Goal: Check status: Check status

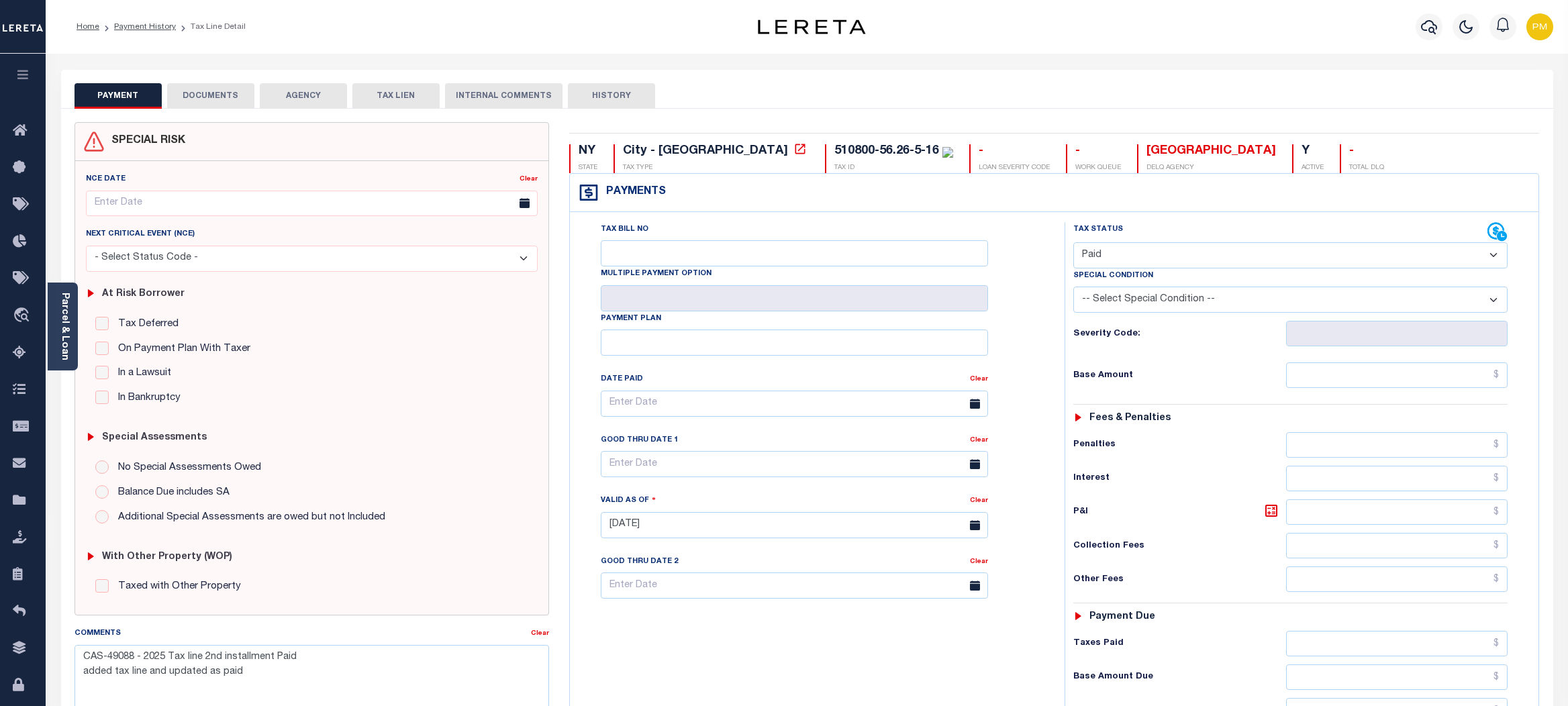
select select "PYD"
click at [1430, 22] on icon "button" at bounding box center [1429, 27] width 16 height 14
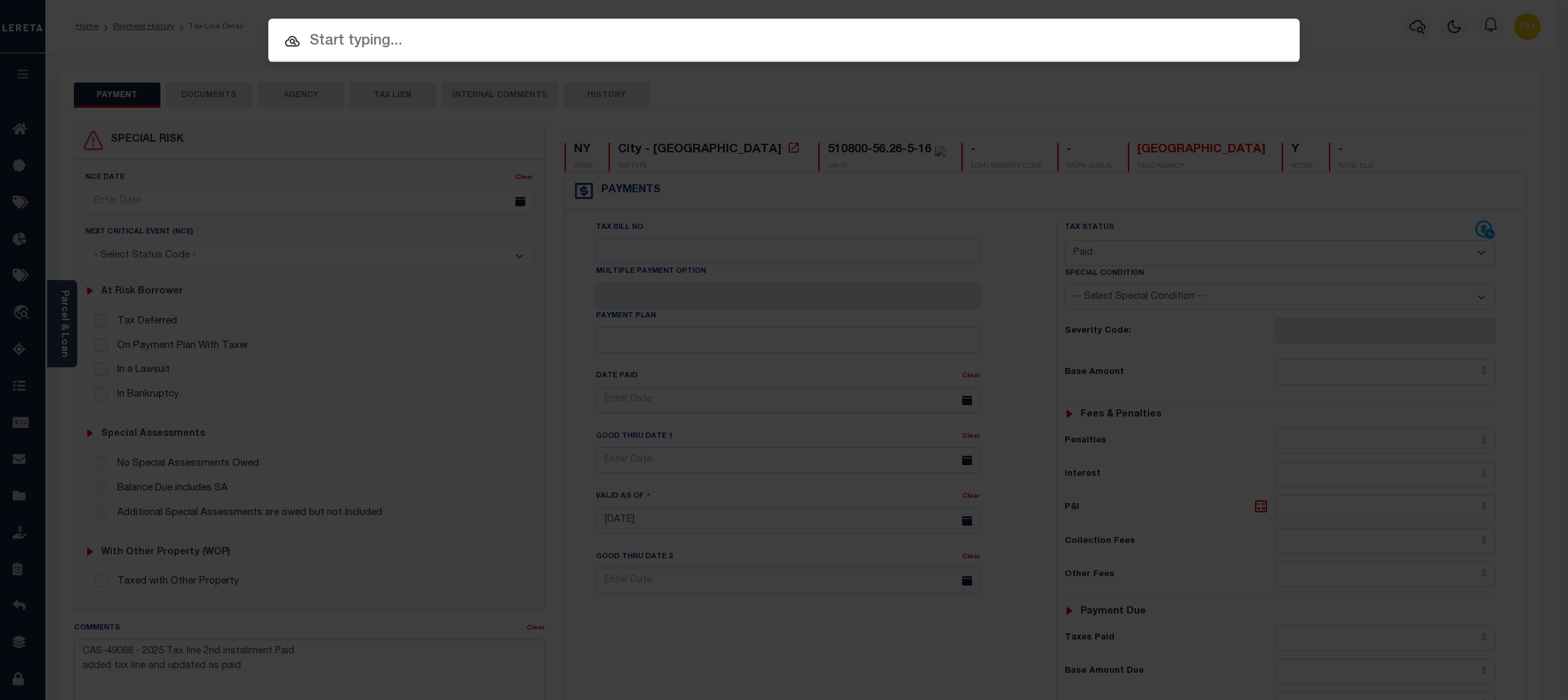
paste input "2563 0852"
type input "2563 0852"
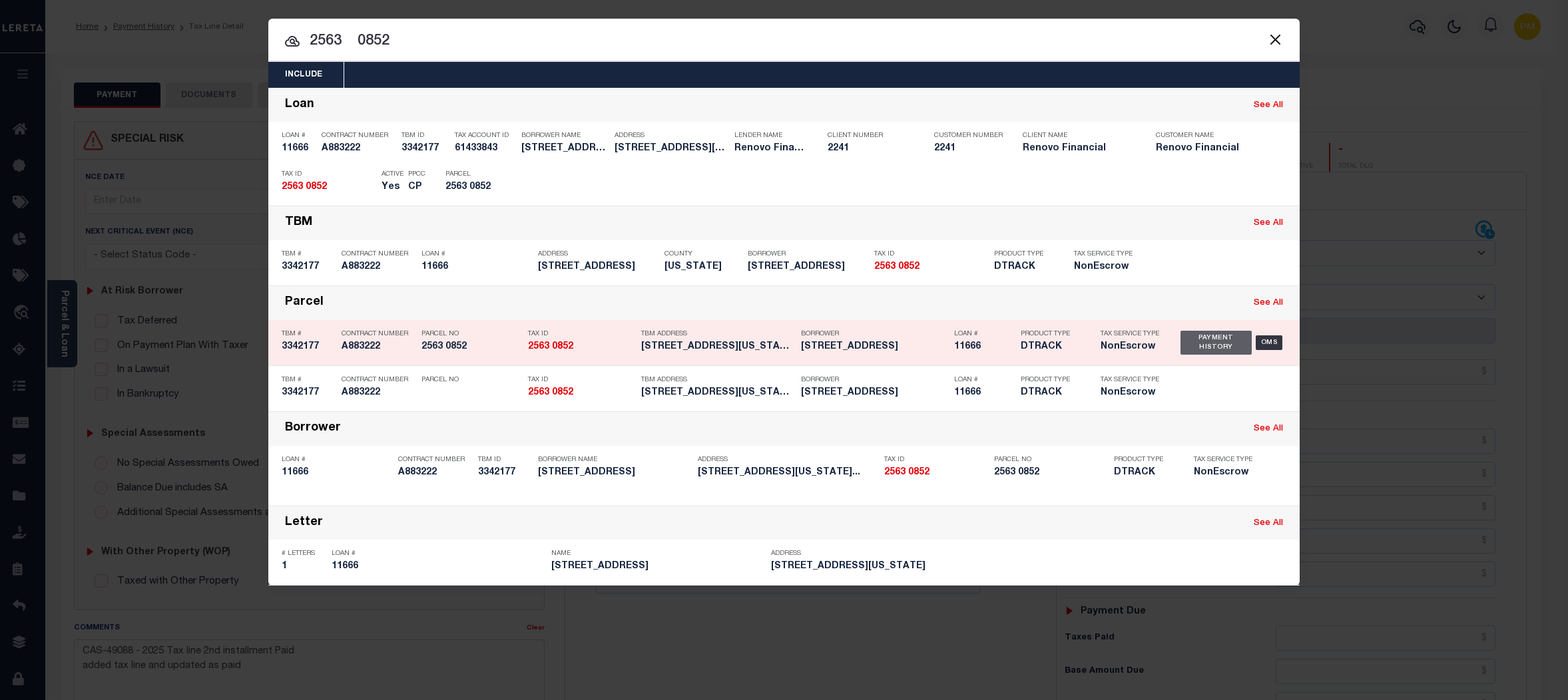
click at [1234, 343] on div "Payment History" at bounding box center [1216, 343] width 71 height 24
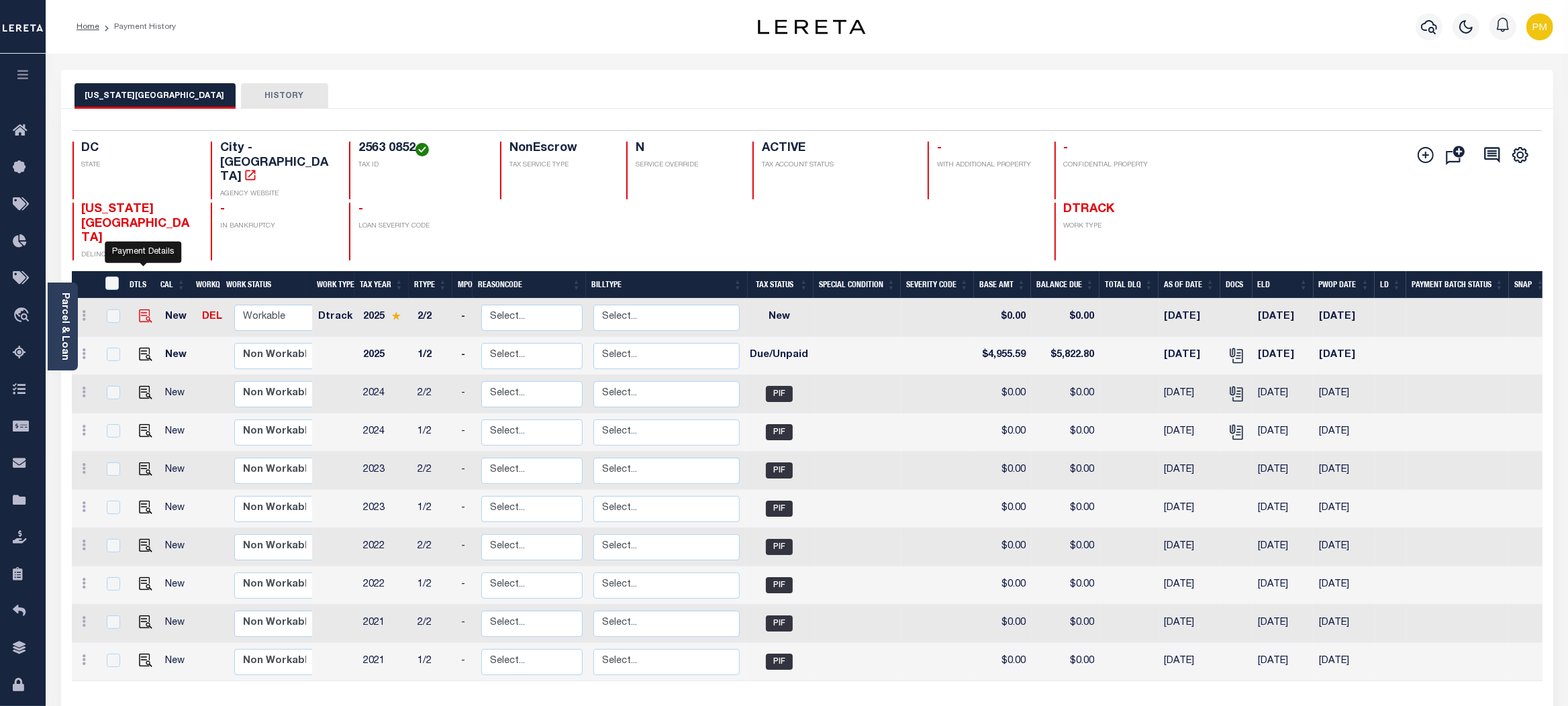
click at [142, 310] on img "" at bounding box center [146, 316] width 13 height 13
checkbox input "true"
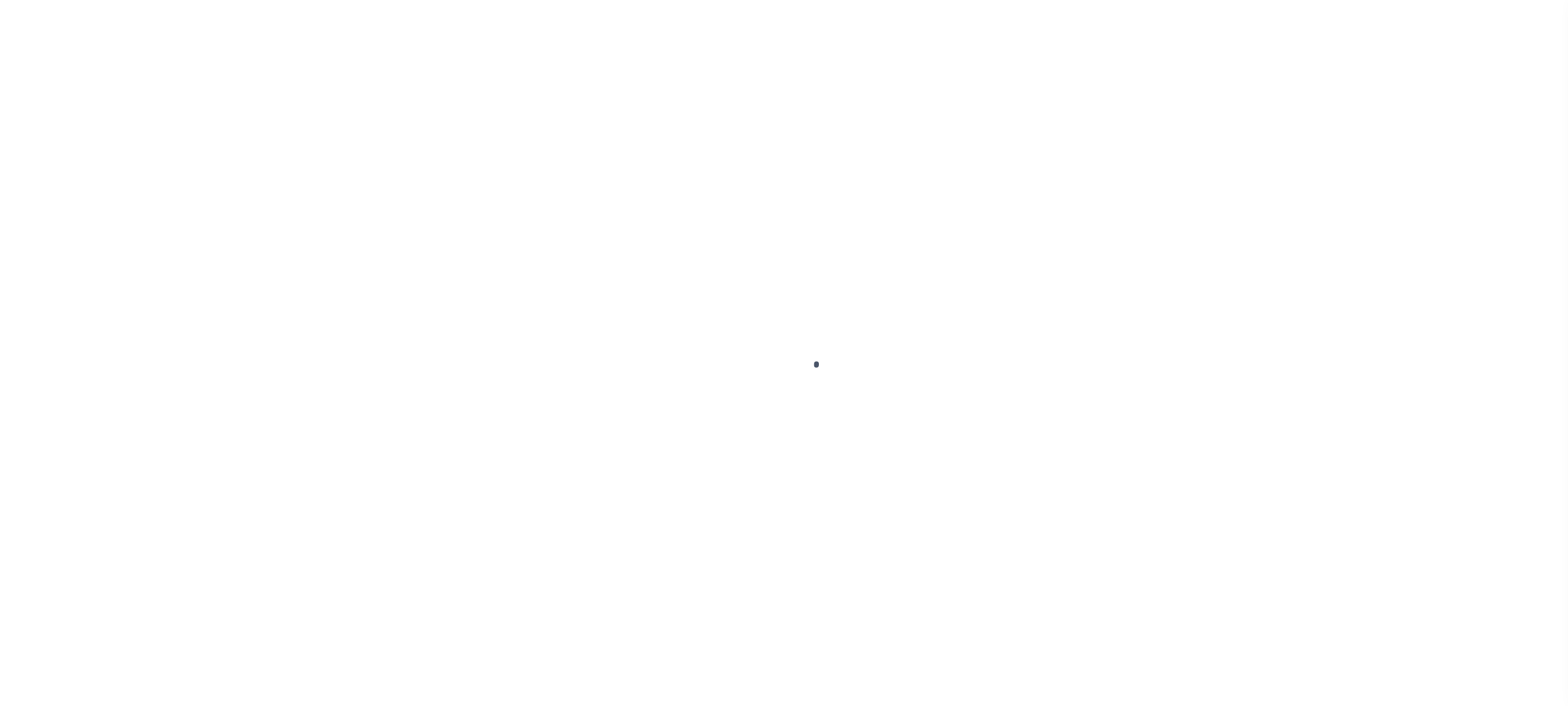
select select "NW2"
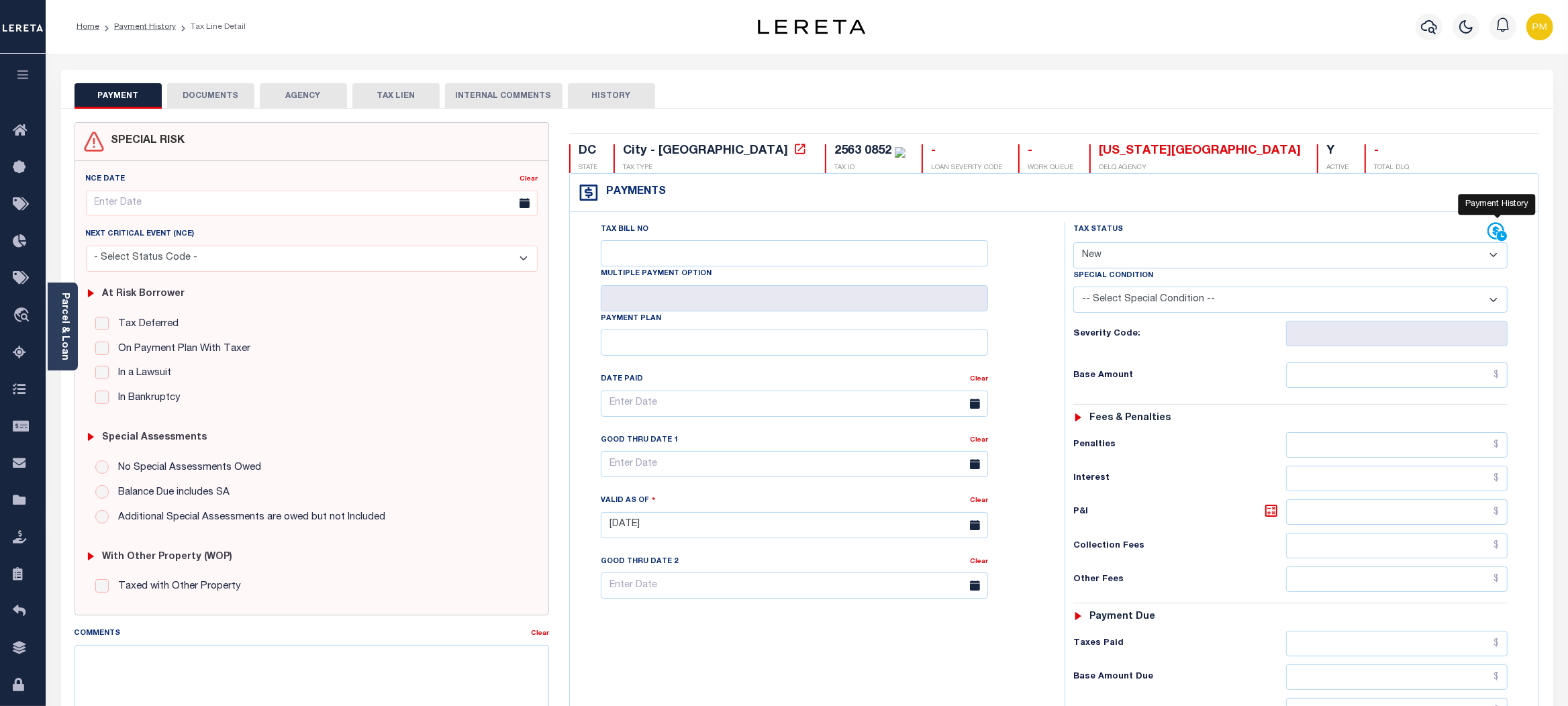
click at [1495, 231] on icon at bounding box center [1496, 231] width 17 height 17
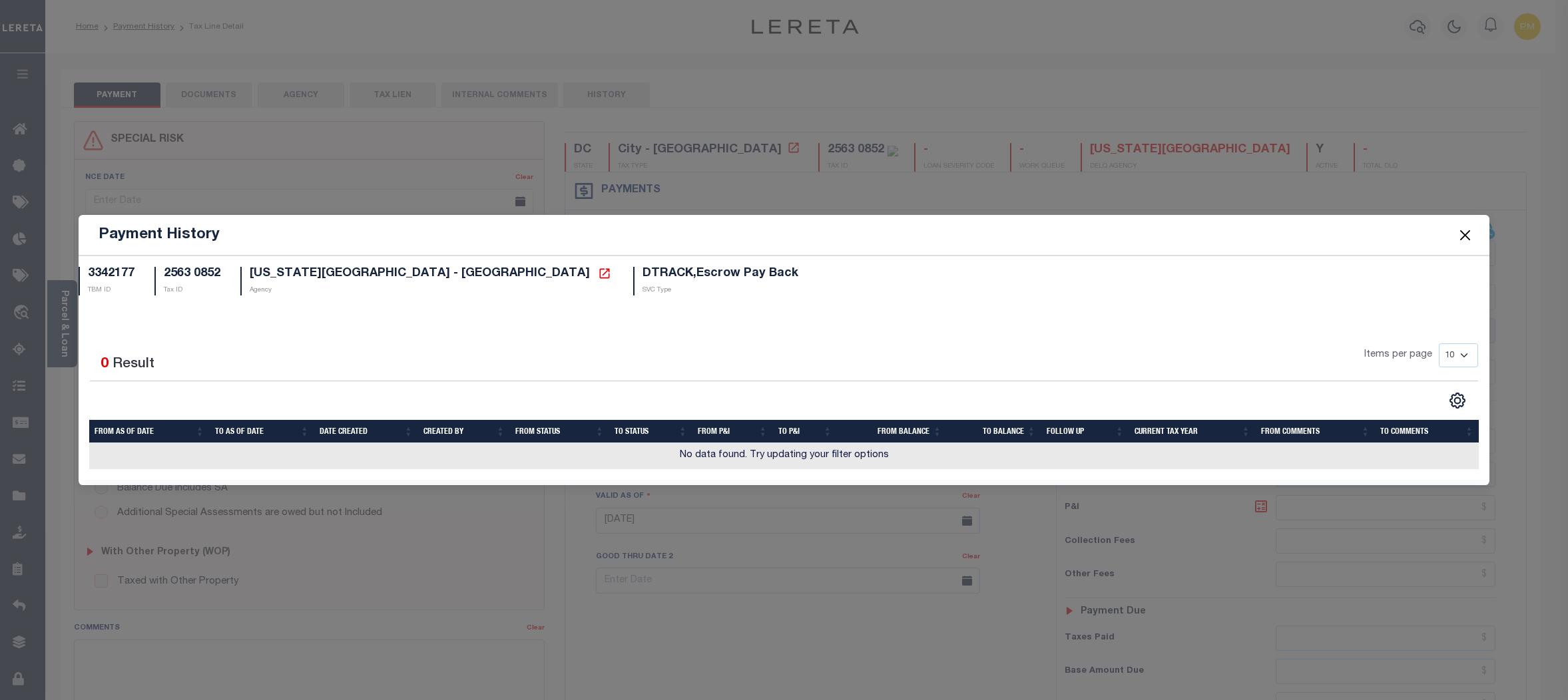
click at [1466, 240] on button "Close" at bounding box center [1465, 235] width 17 height 17
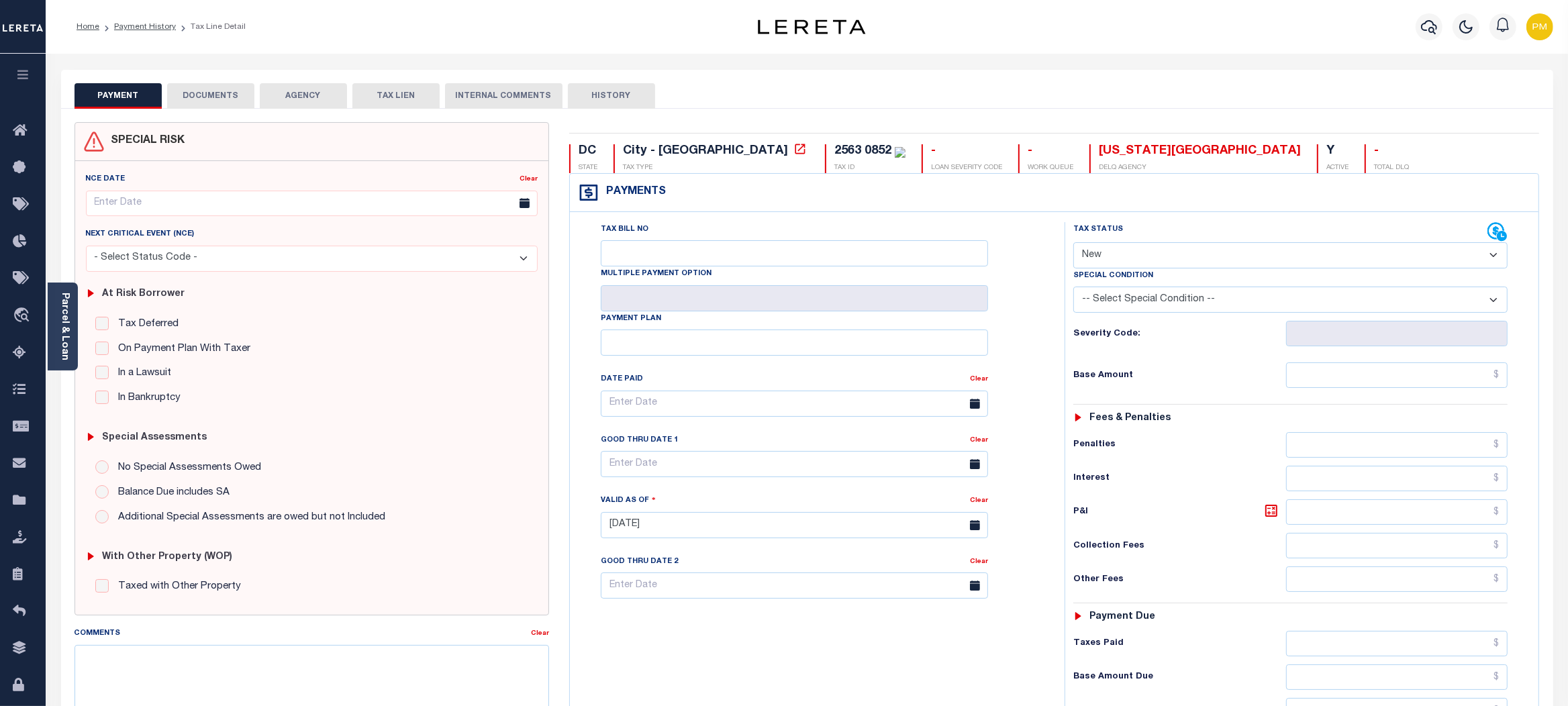
click at [622, 94] on button "HISTORY" at bounding box center [611, 96] width 87 height 26
select select "50"
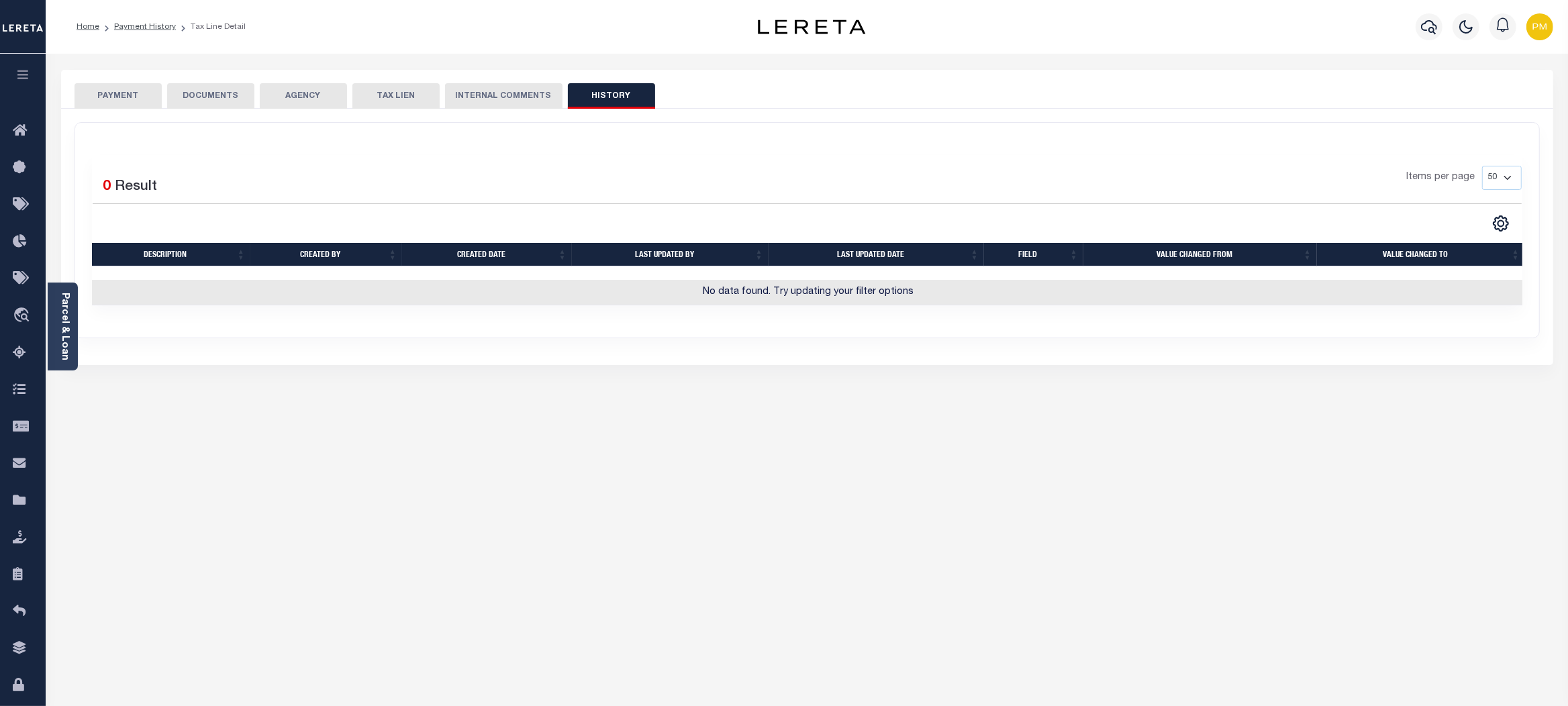
click at [121, 98] on button "PAYMENT" at bounding box center [117, 96] width 87 height 26
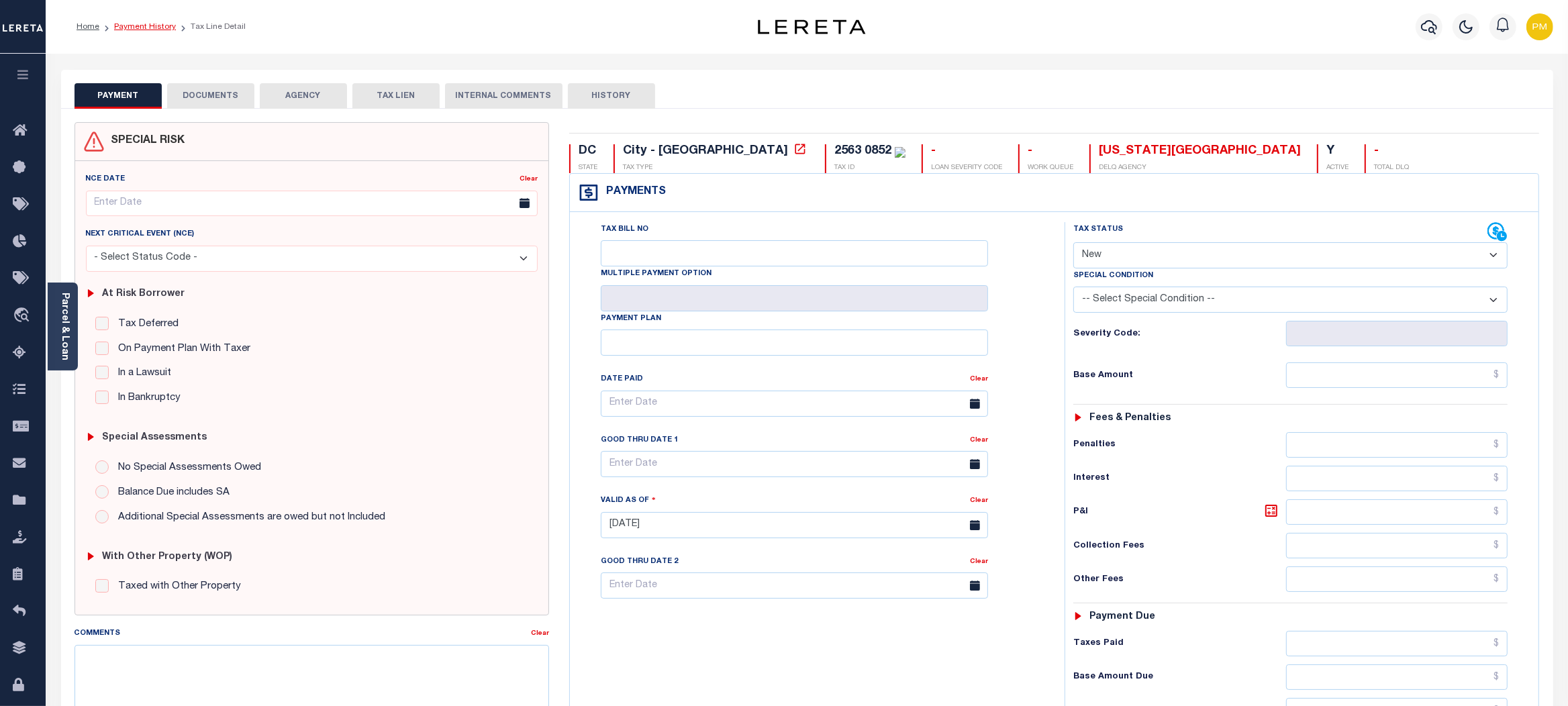
click at [143, 25] on link "Payment History" at bounding box center [145, 27] width 62 height 8
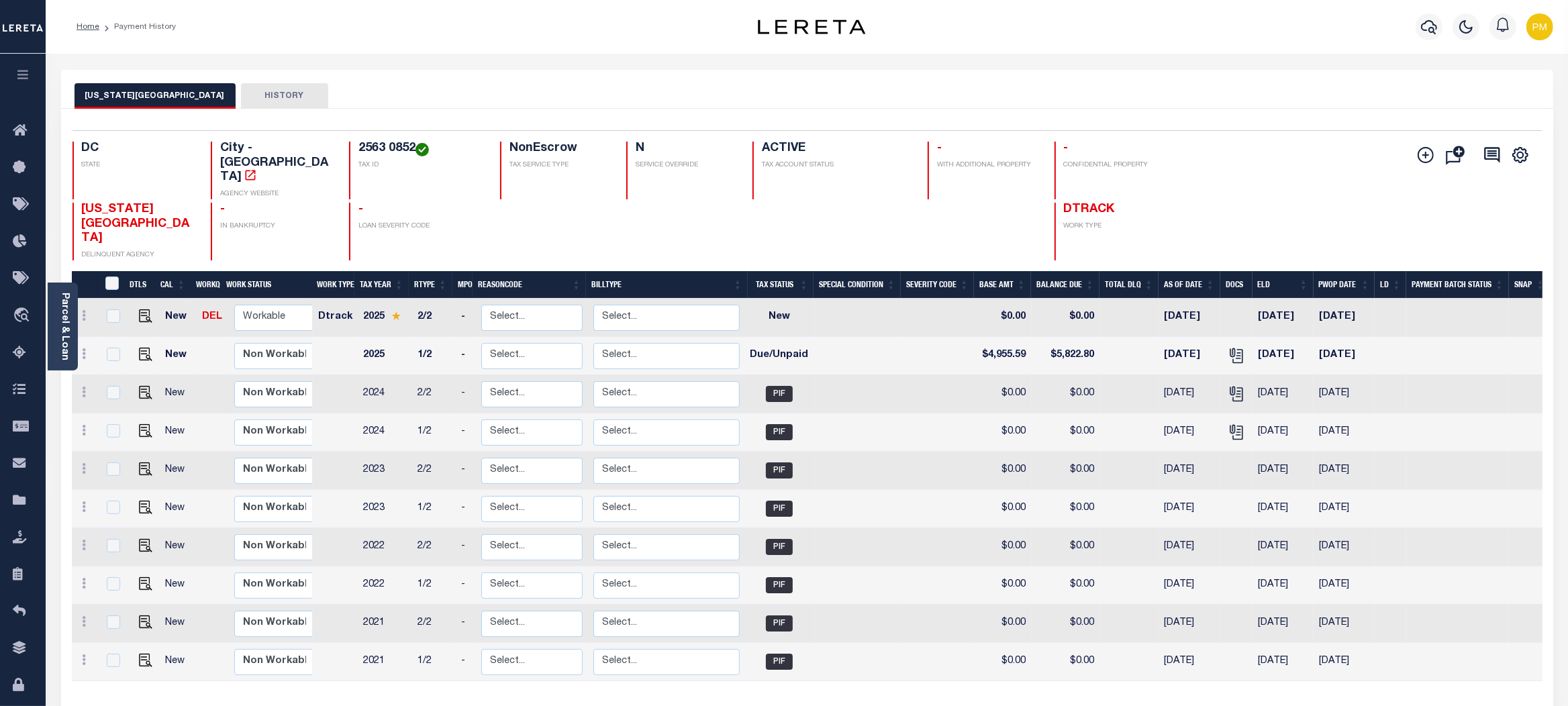
click at [74, 347] on div "Parcel & Loan" at bounding box center [63, 326] width 30 height 88
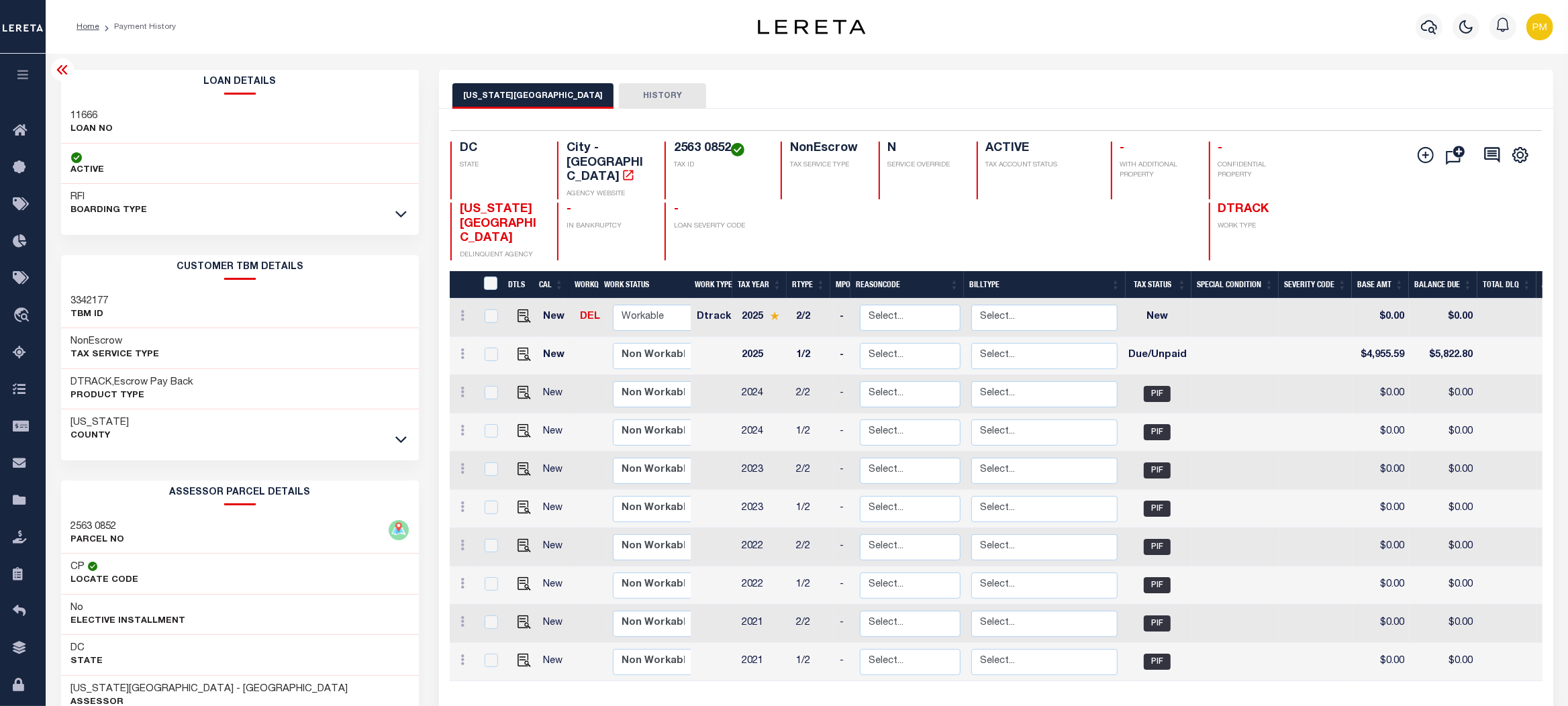
click at [61, 71] on icon at bounding box center [63, 70] width 16 height 16
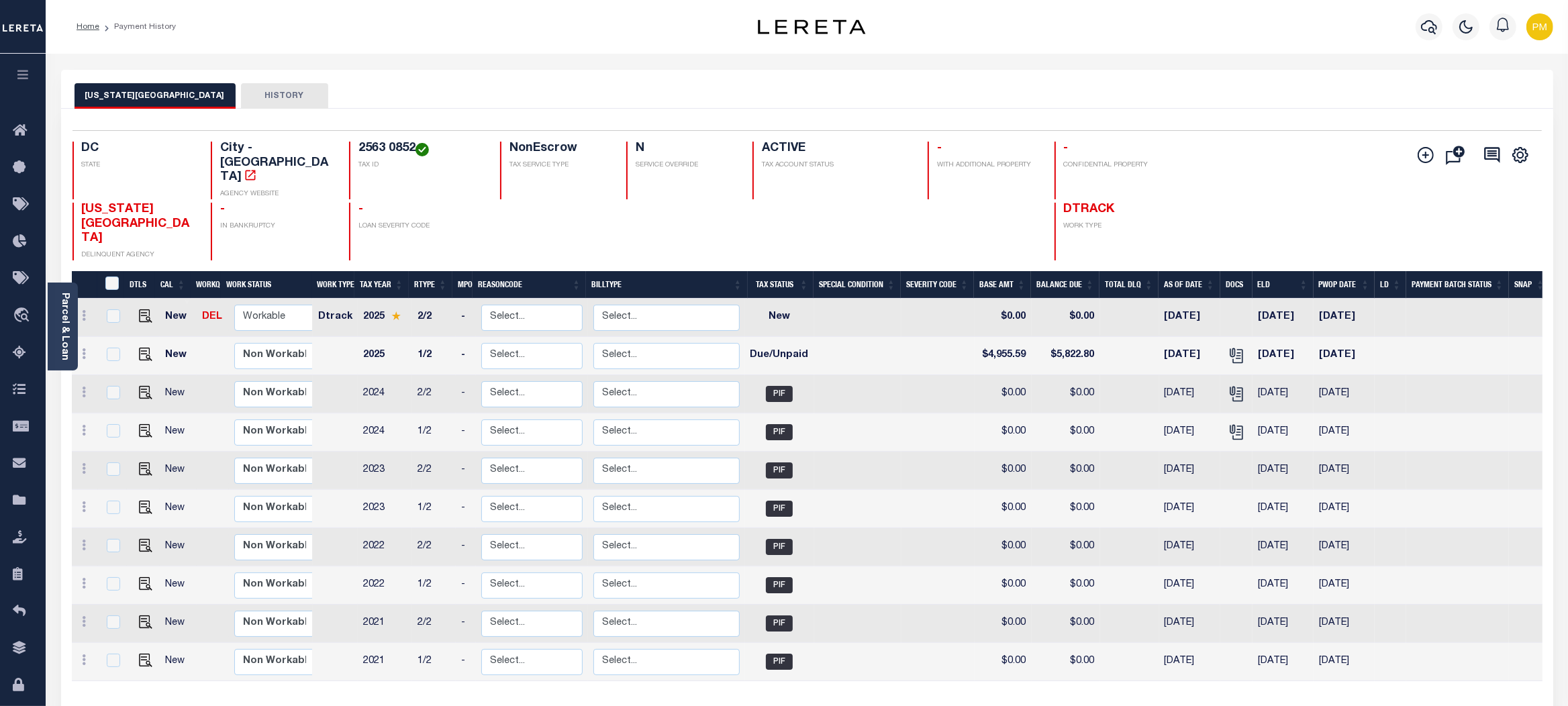
click at [250, 91] on button "HISTORY" at bounding box center [284, 96] width 87 height 26
